Goal: Task Accomplishment & Management: Use online tool/utility

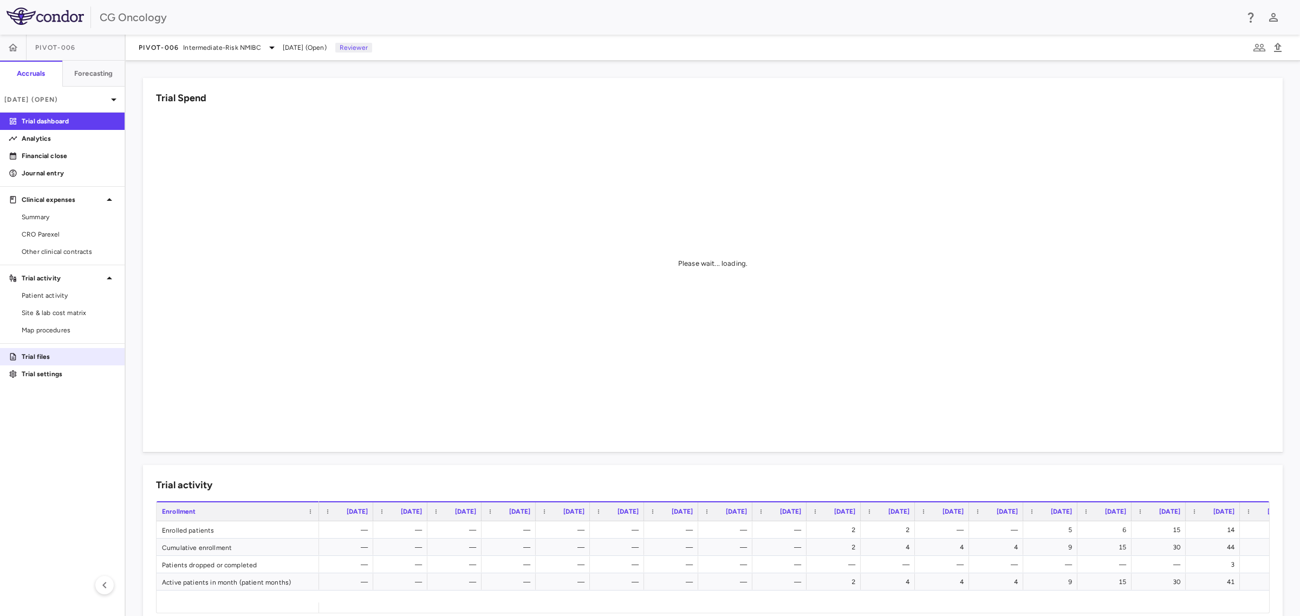
click at [47, 351] on link "Trial files" at bounding box center [62, 357] width 125 height 16
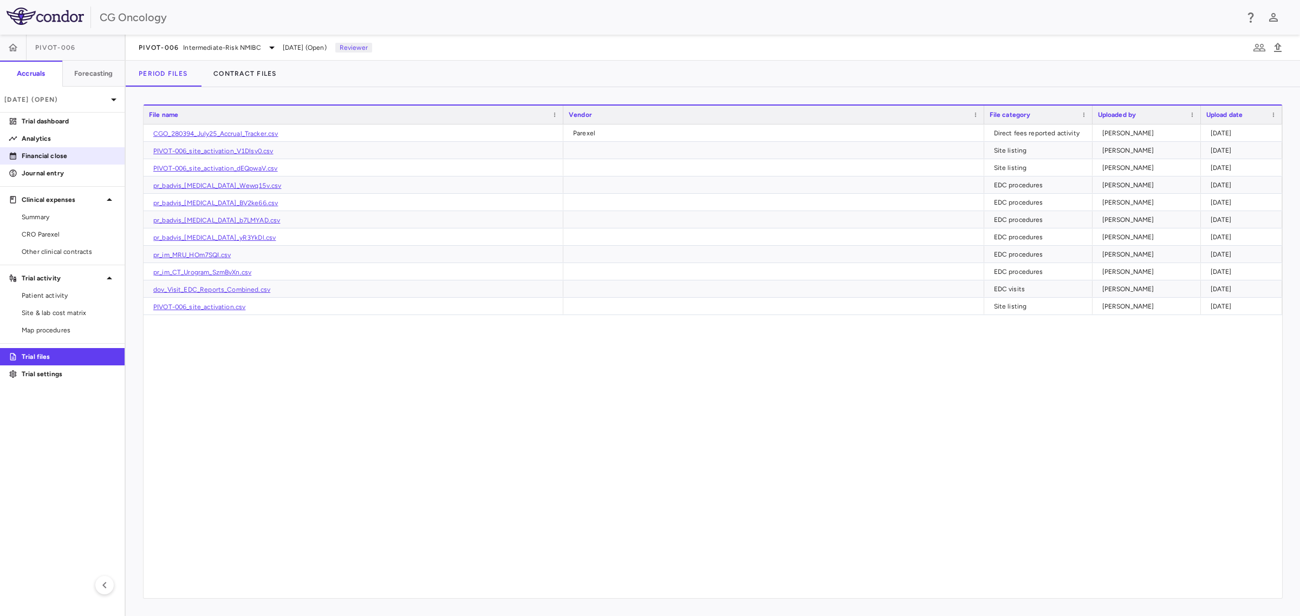
click at [68, 160] on p "Financial close" at bounding box center [69, 156] width 94 height 10
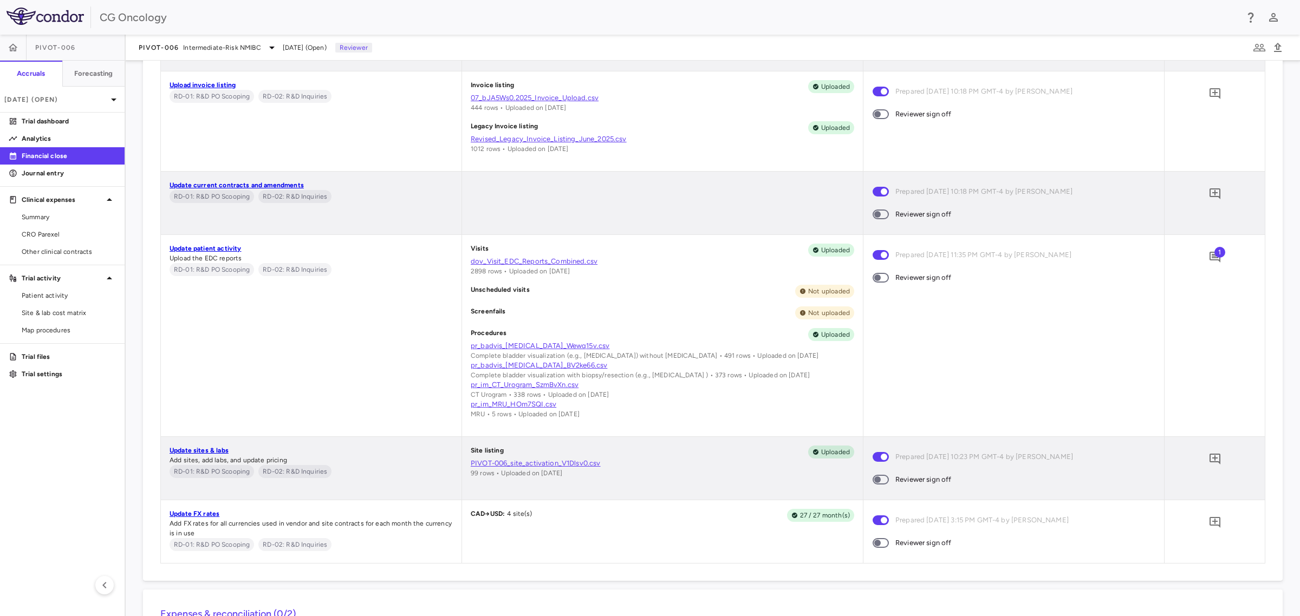
scroll to position [677, 0]
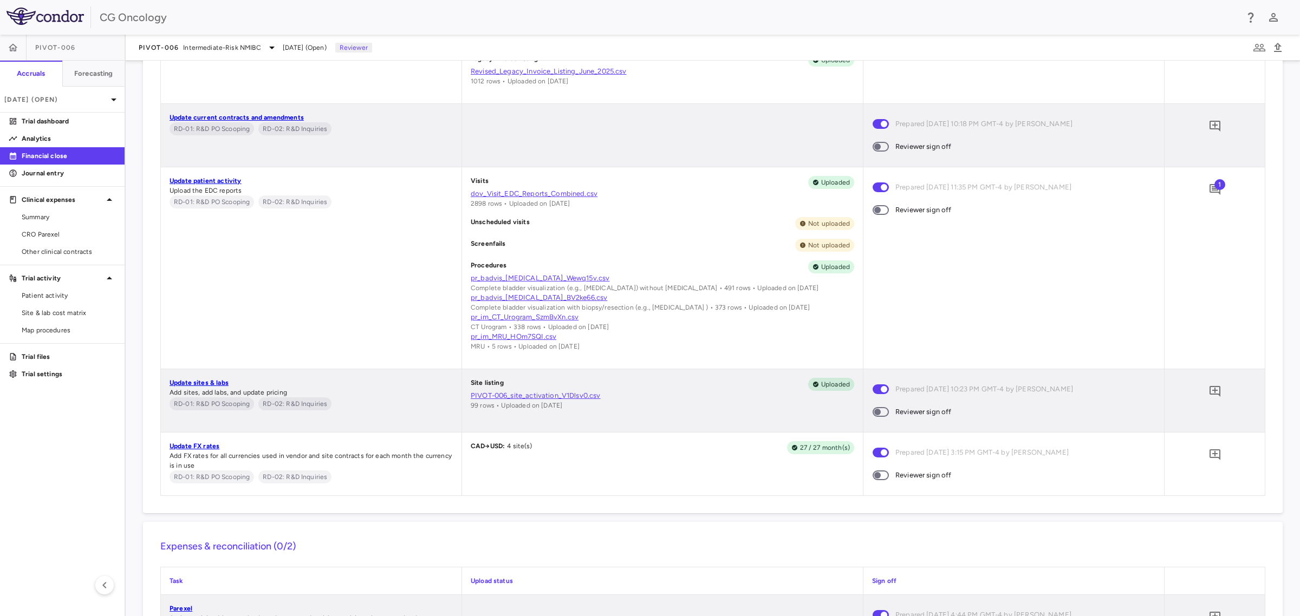
click at [547, 397] on link "PIVOT-006_site_activation_V1Dlsv0.csv" at bounding box center [662, 396] width 383 height 10
